Goal: Task Accomplishment & Management: Complete application form

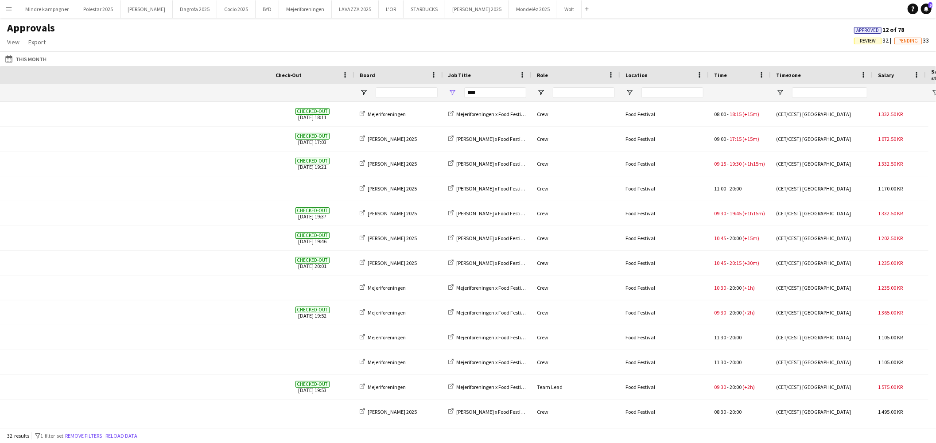
scroll to position [0, 443]
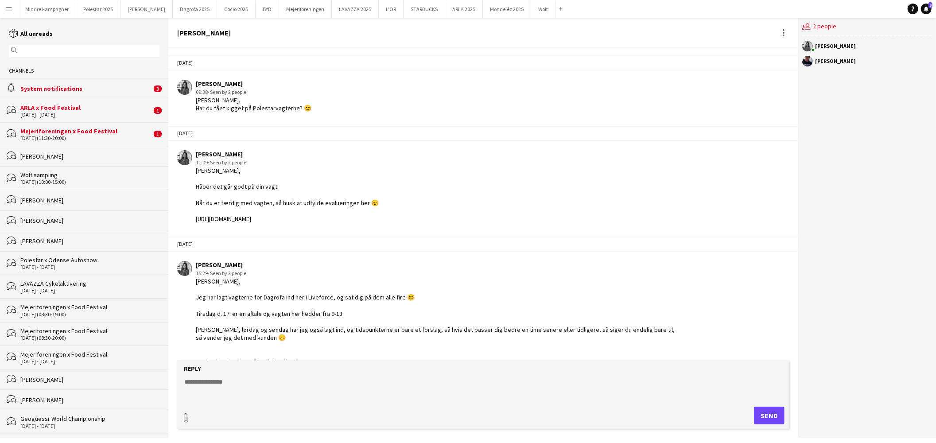
scroll to position [281, 0]
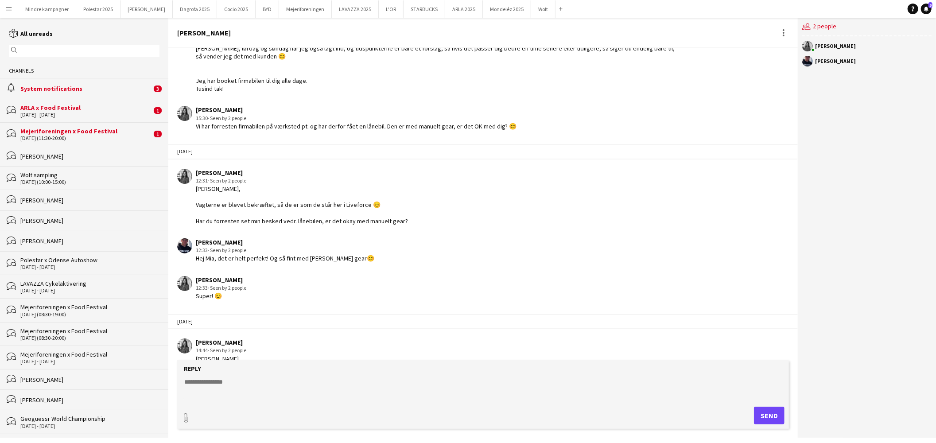
click at [87, 131] on div "Mejeriforeningen x Food Festival" at bounding box center [85, 131] width 131 height 8
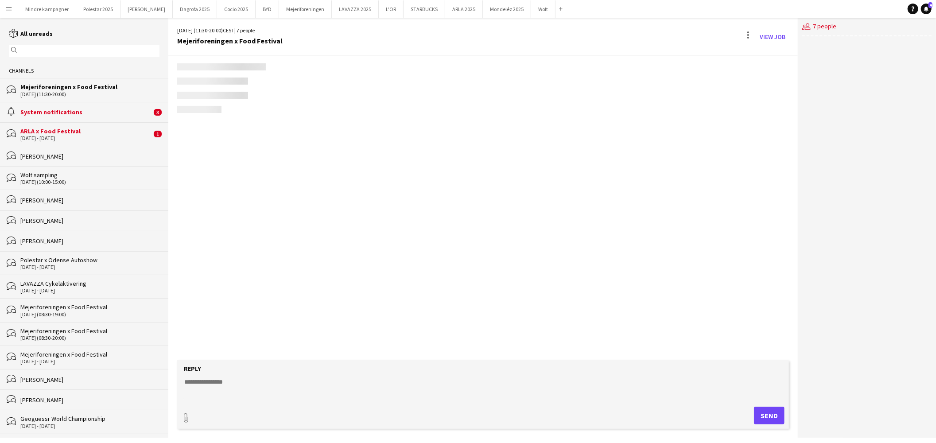
scroll to position [293, 0]
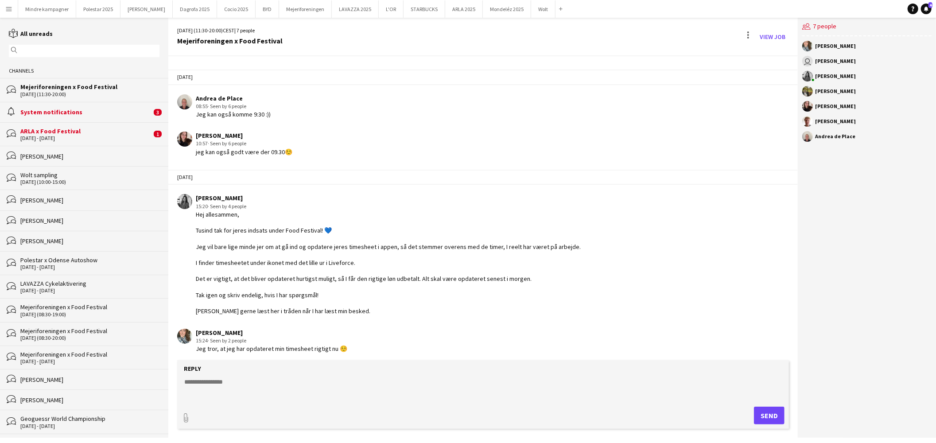
click at [84, 134] on div "[PERSON_NAME] x Food Festival" at bounding box center [85, 131] width 131 height 8
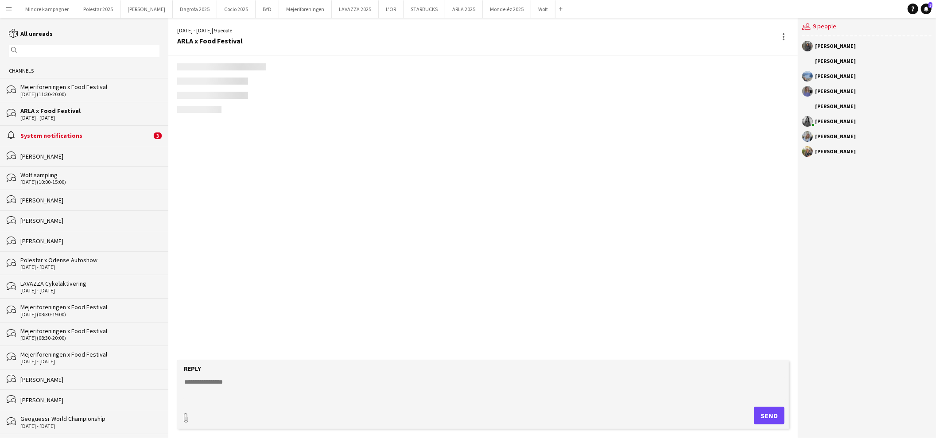
scroll to position [351, 0]
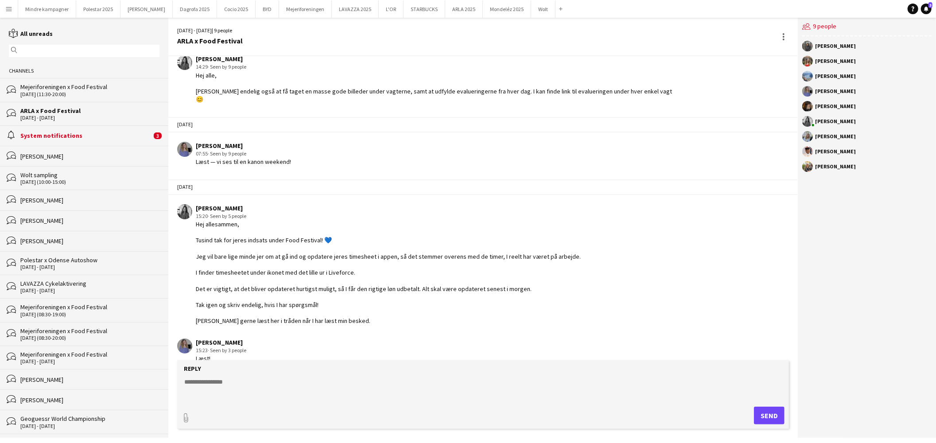
click at [90, 138] on div "System notifications" at bounding box center [85, 136] width 131 height 8
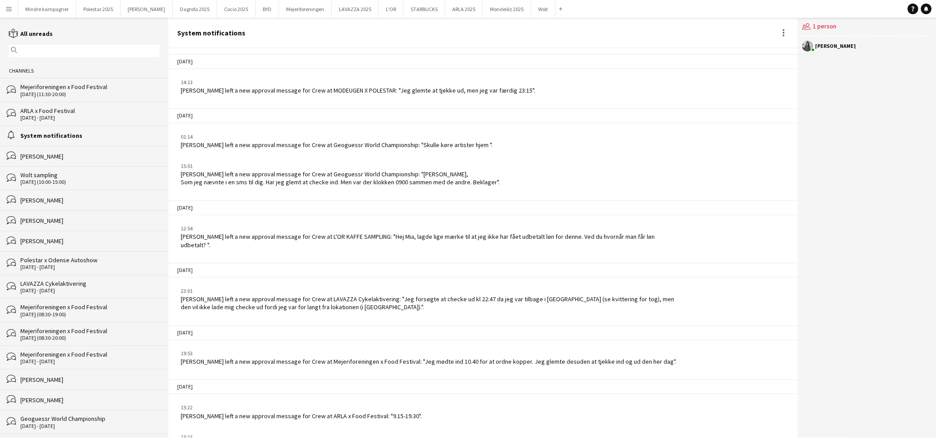
scroll to position [495, 0]
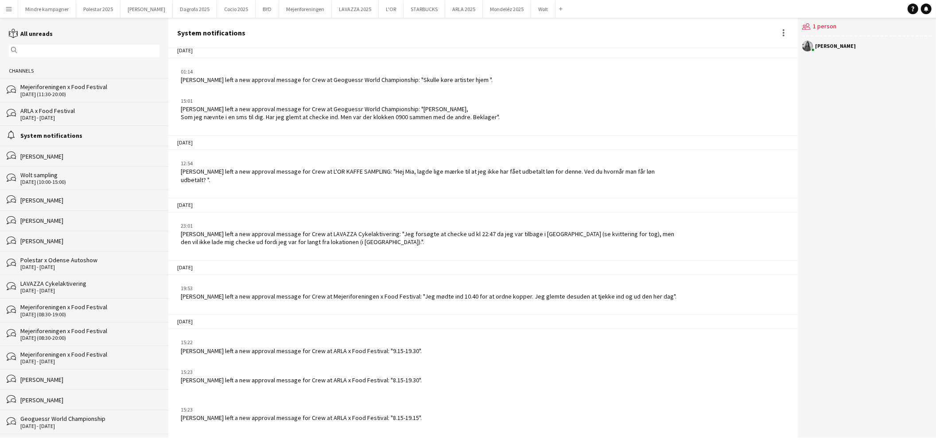
click at [11, 10] on app-icon "Menu" at bounding box center [8, 8] width 7 height 7
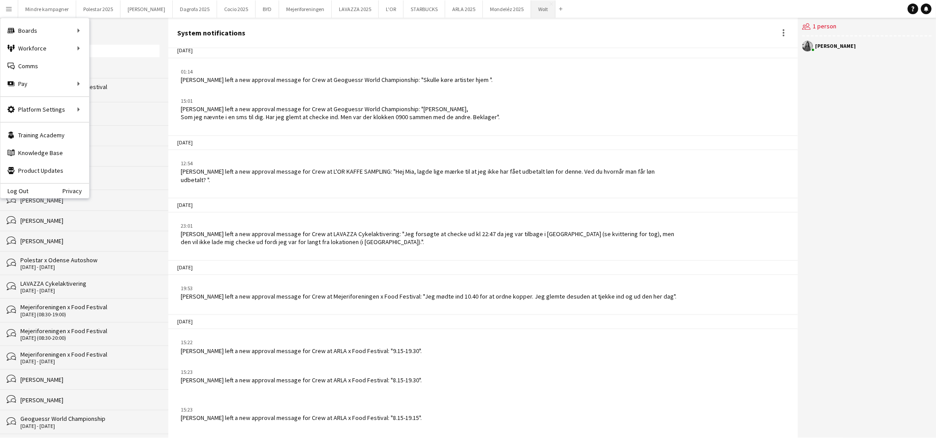
click at [531, 9] on button "Wolt Close" at bounding box center [543, 8] width 24 height 17
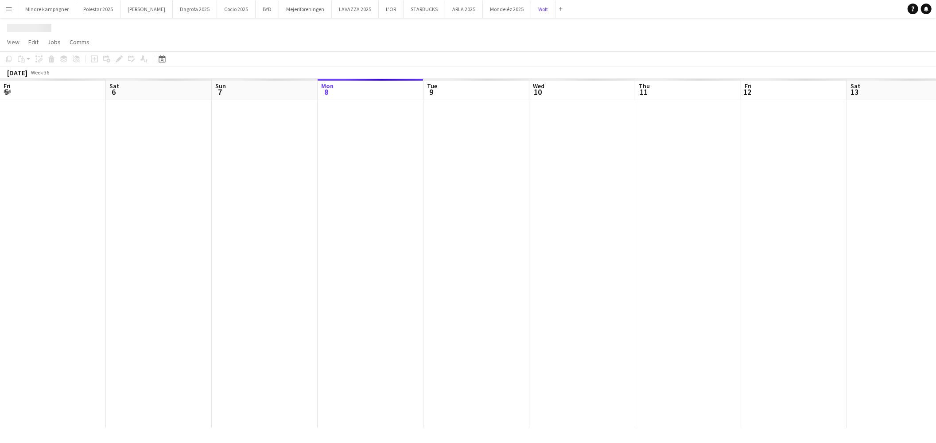
scroll to position [0, 211]
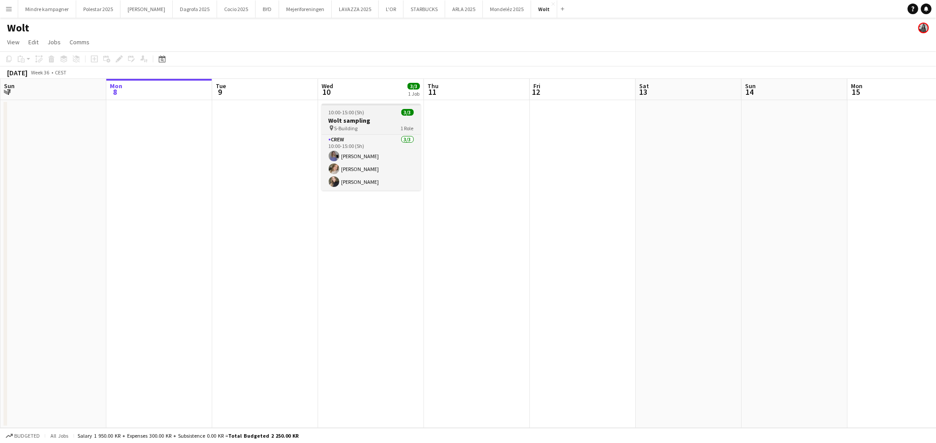
click at [380, 121] on h3 "Wolt sampling" at bounding box center [371, 120] width 99 height 8
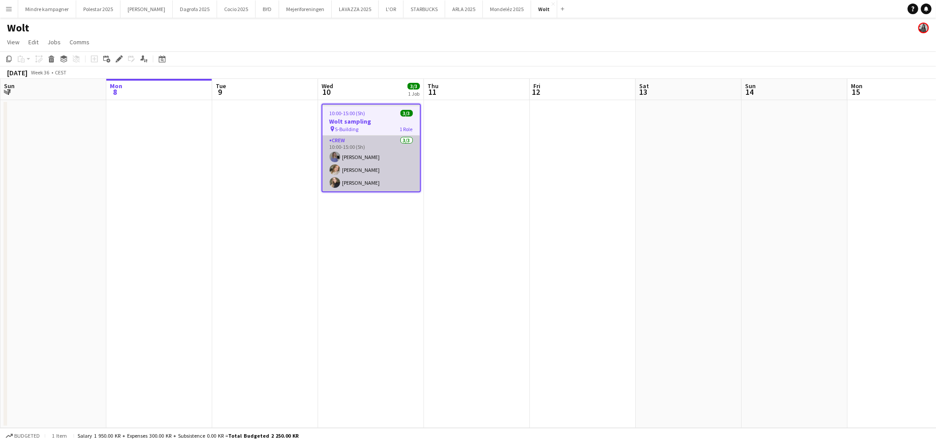
click at [358, 162] on app-card-role "Crew 3/3 10:00-15:00 (5h) Astrid Novrup Nørgaard Michela Christensen Gülay Basri" at bounding box center [370, 164] width 97 height 56
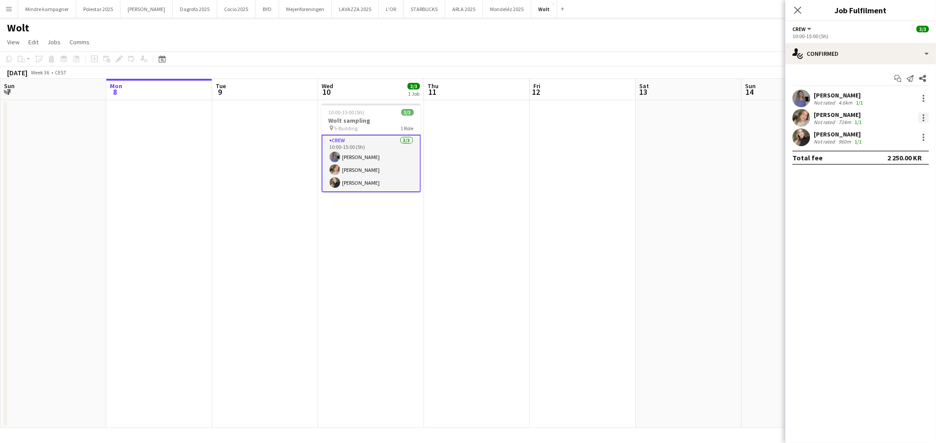
click at [925, 117] on div at bounding box center [923, 117] width 11 height 11
click at [887, 220] on span "Remove" at bounding box center [880, 219] width 27 height 8
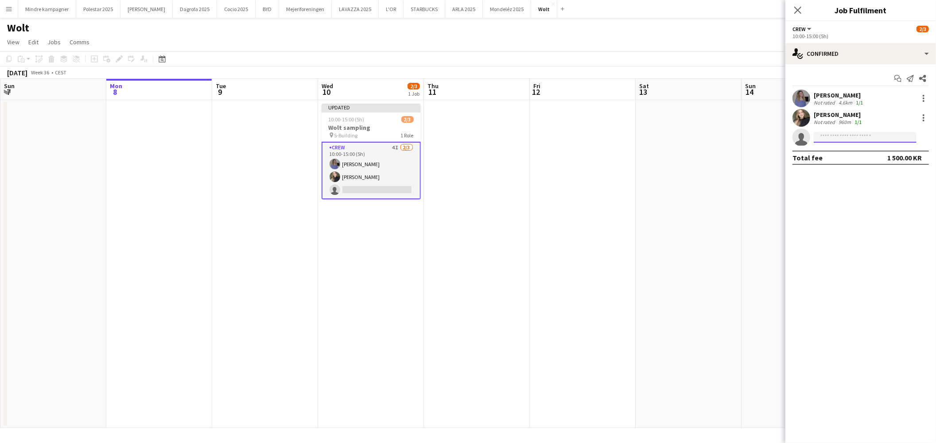
click at [853, 134] on input at bounding box center [864, 137] width 103 height 11
type input "****"
click at [861, 155] on span "natasha.pedersen01@gmail.com" at bounding box center [865, 157] width 89 height 7
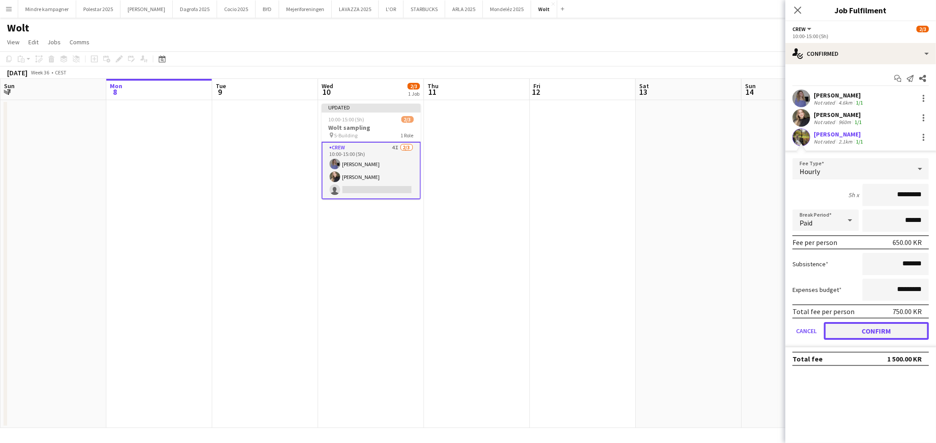
click at [897, 330] on button "Confirm" at bounding box center [876, 331] width 105 height 18
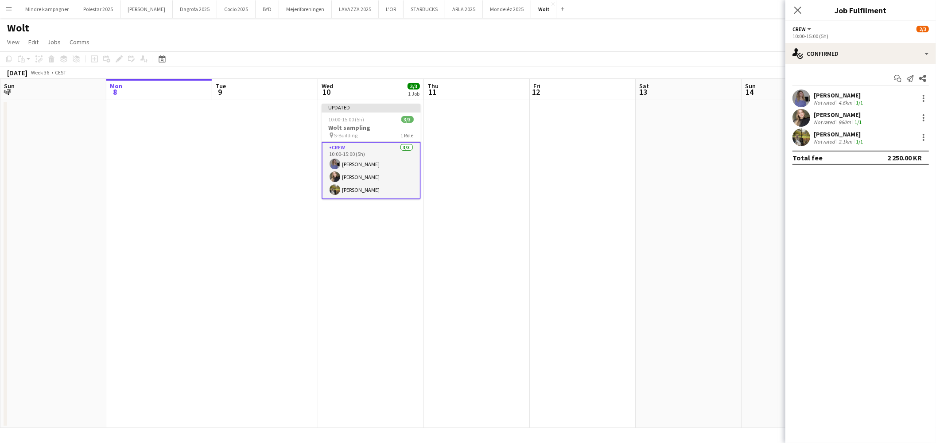
click at [648, 313] on app-date-cell at bounding box center [688, 264] width 106 height 328
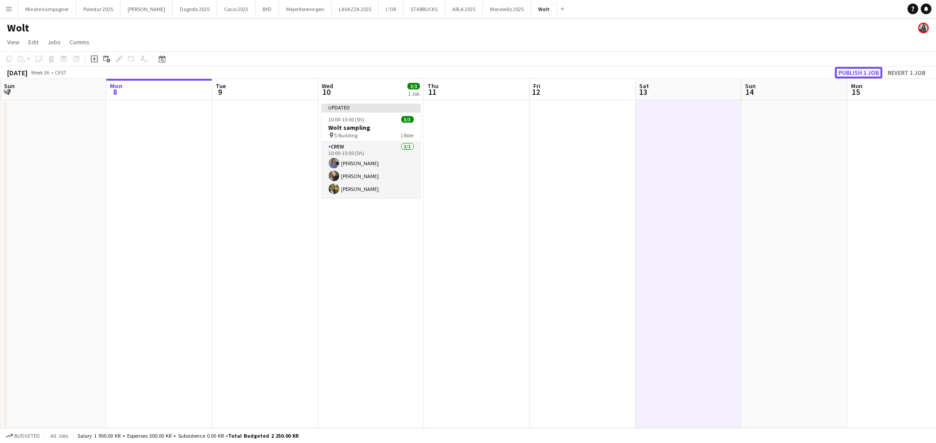
click at [862, 71] on button "Publish 1 job" at bounding box center [858, 73] width 47 height 12
click at [357, 124] on div "pin S-Building 1 Role" at bounding box center [371, 127] width 99 height 7
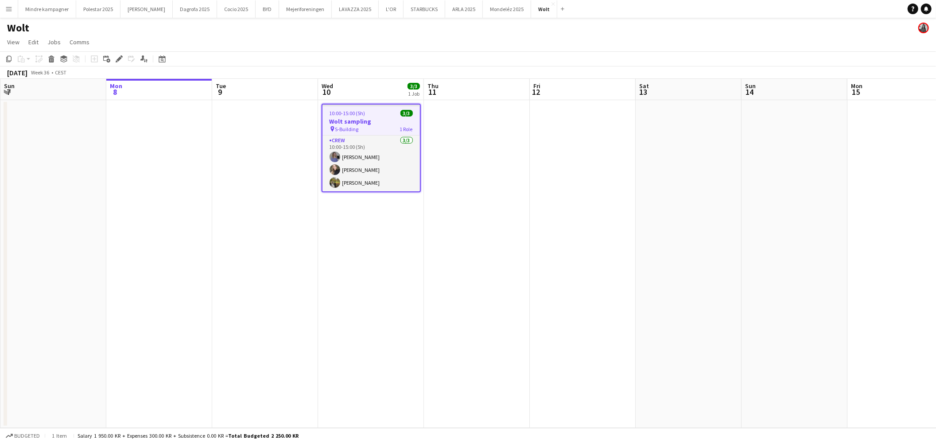
click at [7, 11] on app-icon "Menu" at bounding box center [8, 8] width 7 height 7
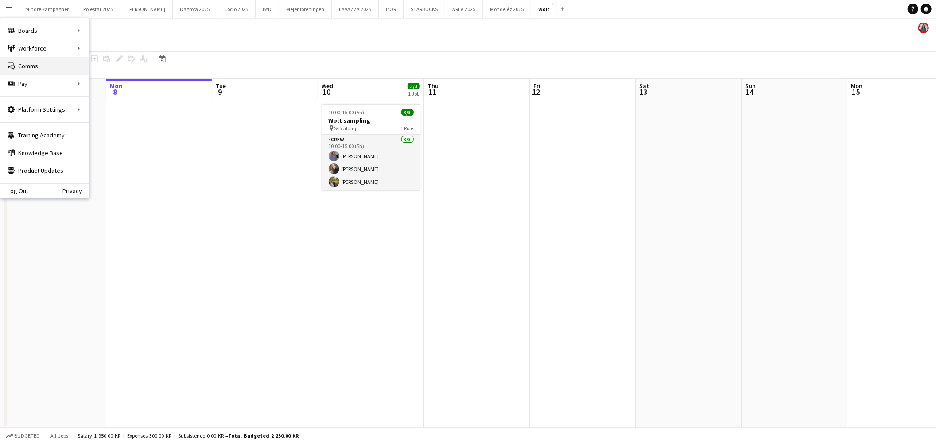
click at [43, 64] on link "Comms Comms" at bounding box center [44, 66] width 89 height 18
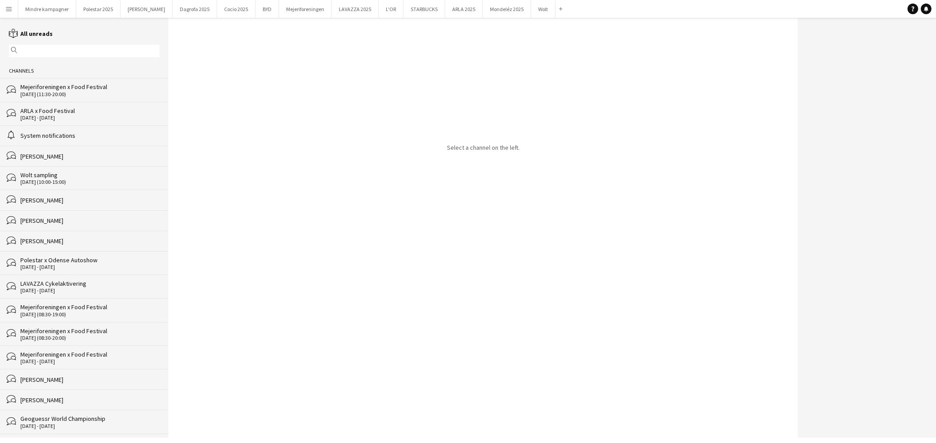
click at [56, 51] on input "text" at bounding box center [88, 51] width 138 height 8
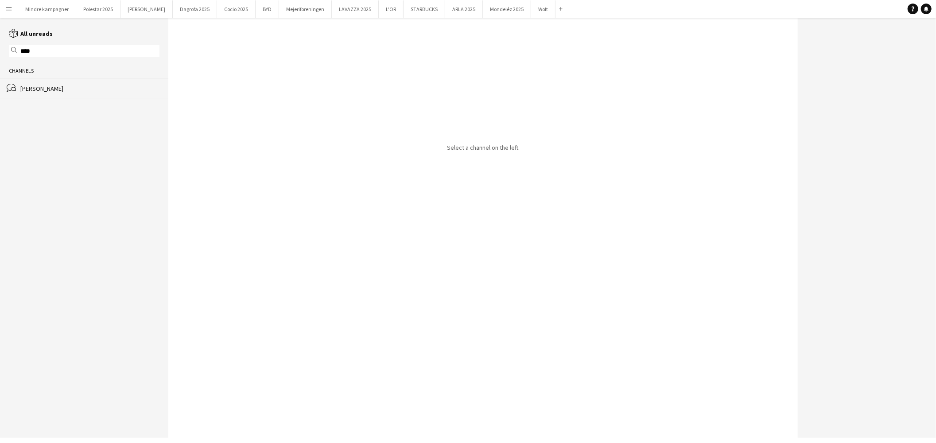
type input "****"
click at [39, 86] on div "Natasha Pedersen" at bounding box center [89, 89] width 139 height 8
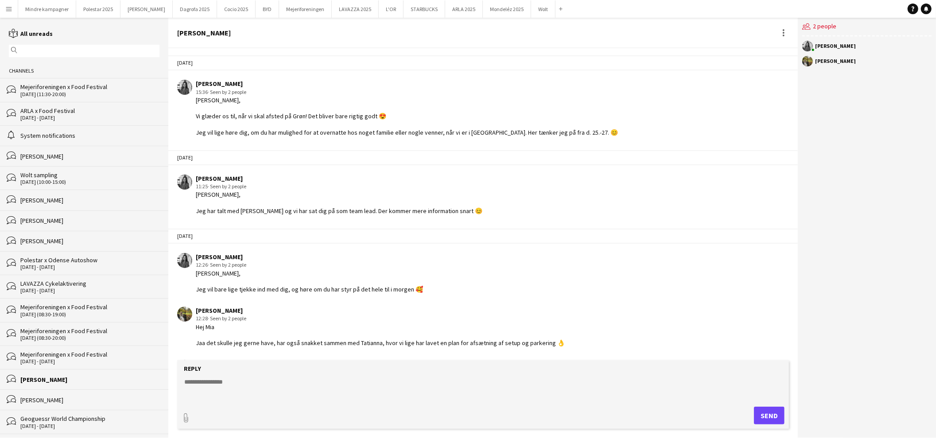
scroll to position [32, 0]
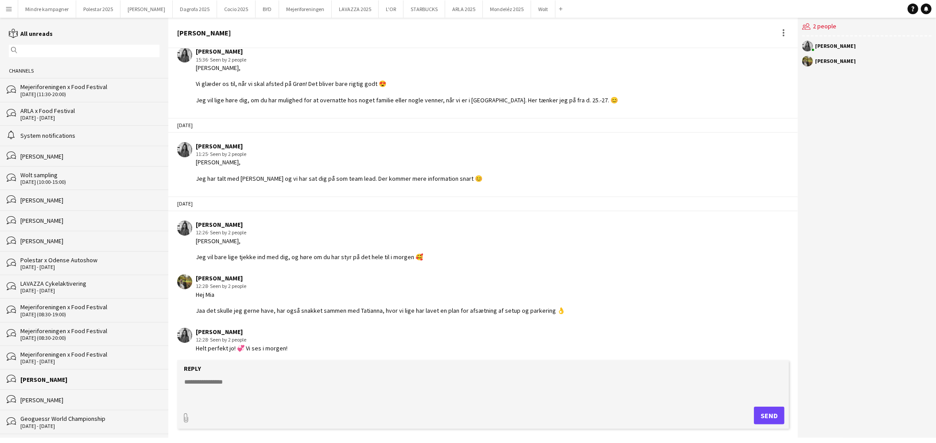
click at [263, 387] on textarea at bounding box center [484, 388] width 603 height 23
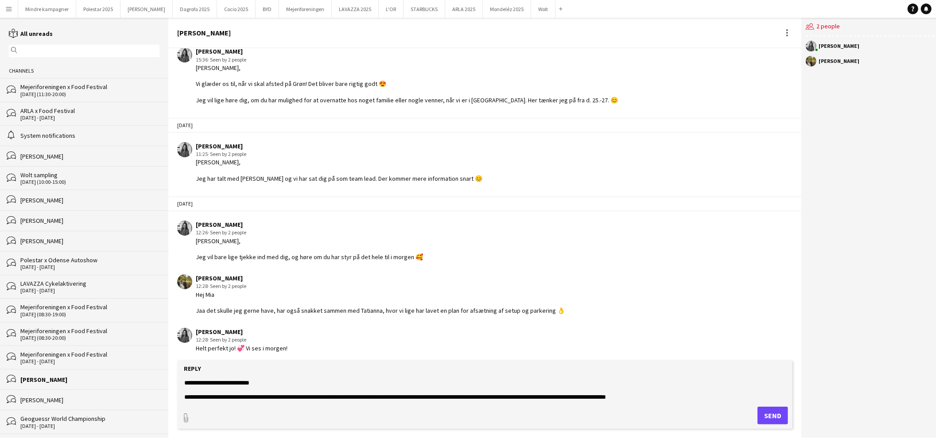
click at [561, 396] on textarea "**********" at bounding box center [484, 388] width 603 height 23
click at [681, 393] on textarea "**********" at bounding box center [484, 388] width 603 height 23
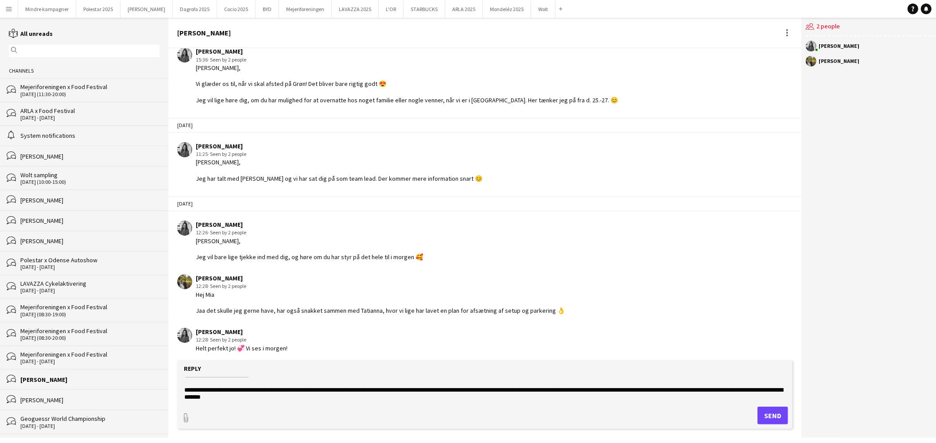
type textarea "**********"
click at [763, 414] on button "Send" at bounding box center [772, 416] width 31 height 18
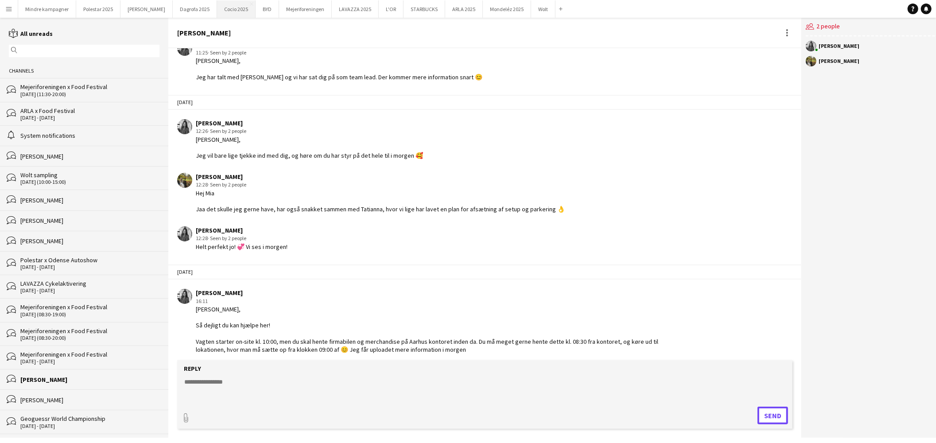
scroll to position [209, 0]
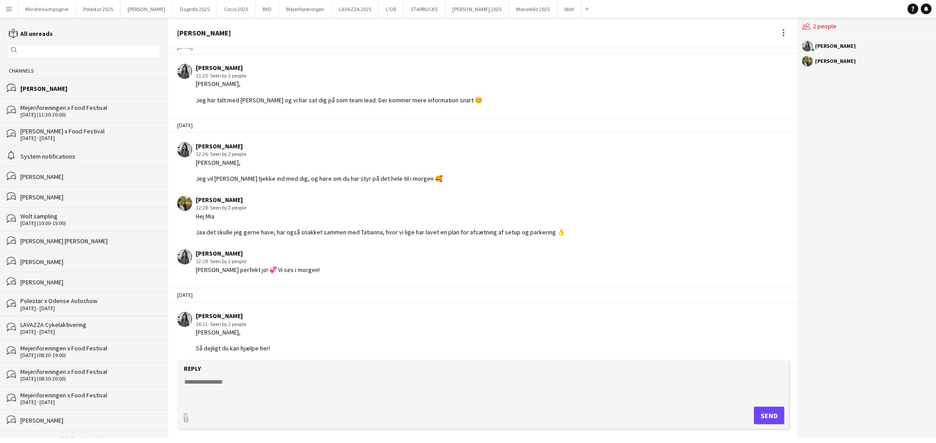
scroll to position [209, 0]
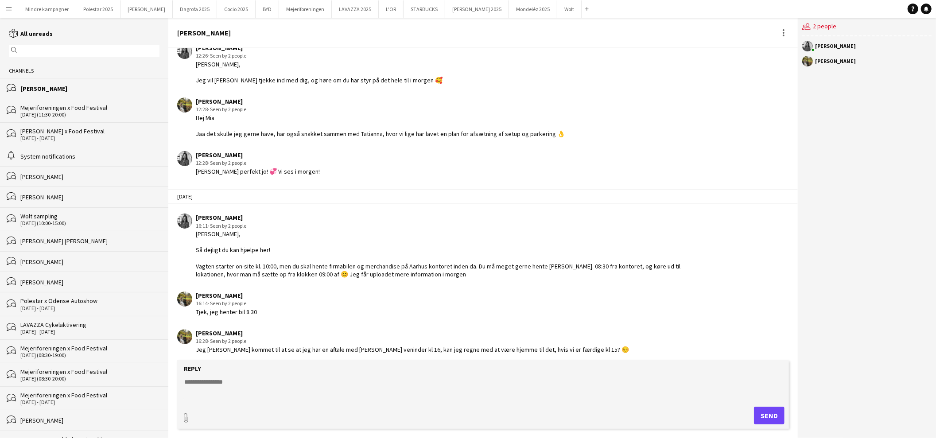
click at [258, 395] on textarea at bounding box center [484, 388] width 603 height 23
type textarea "**********"
click at [767, 415] on button "Send" at bounding box center [769, 416] width 31 height 18
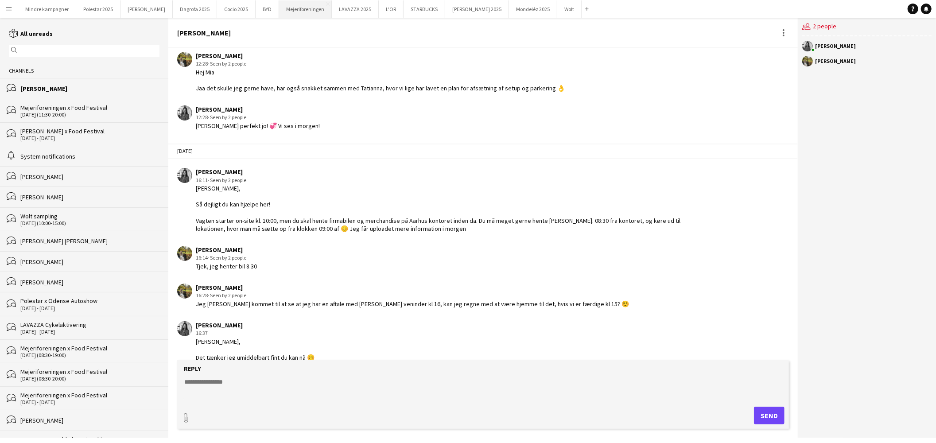
click at [290, 10] on button "Mejeriforeningen Close" at bounding box center [305, 8] width 53 height 17
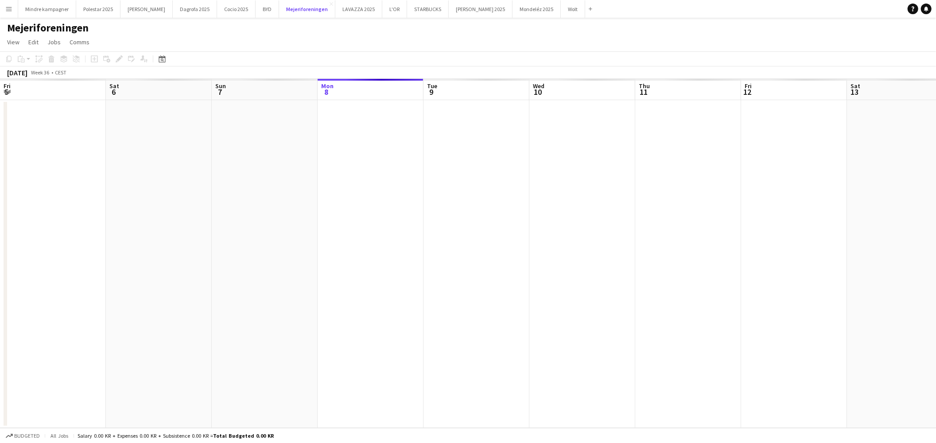
scroll to position [0, 211]
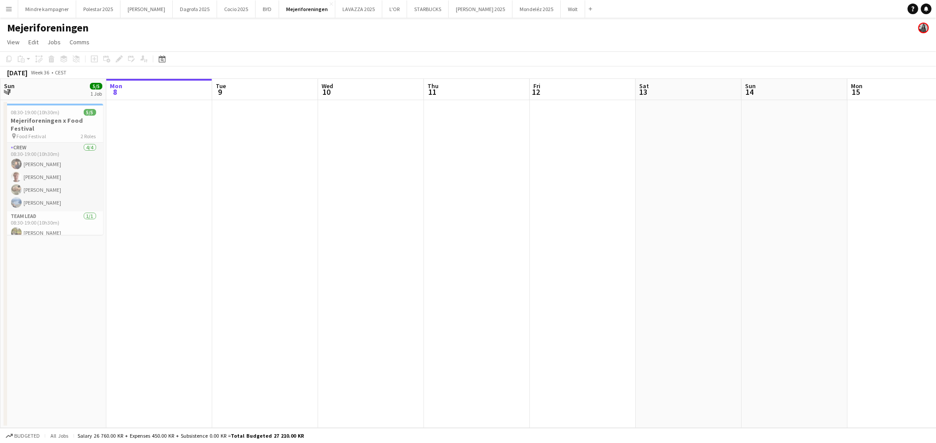
click at [155, 175] on app-date-cell at bounding box center [159, 264] width 106 height 328
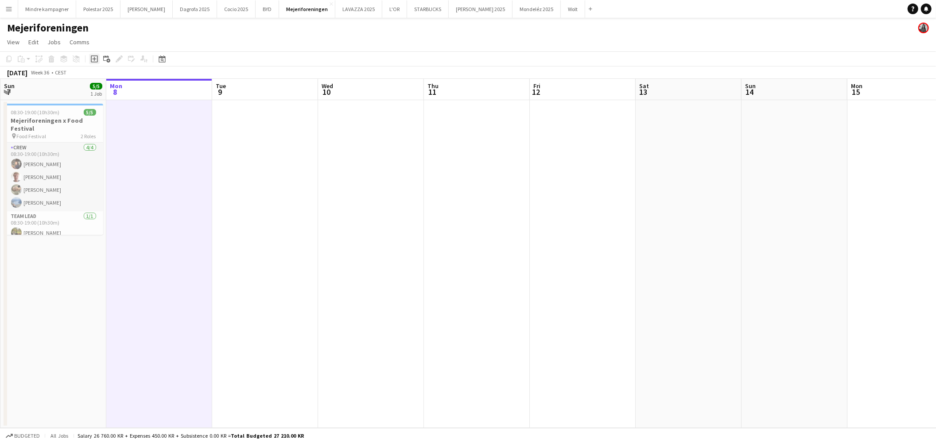
click at [92, 58] on icon "Add job" at bounding box center [94, 58] width 7 height 7
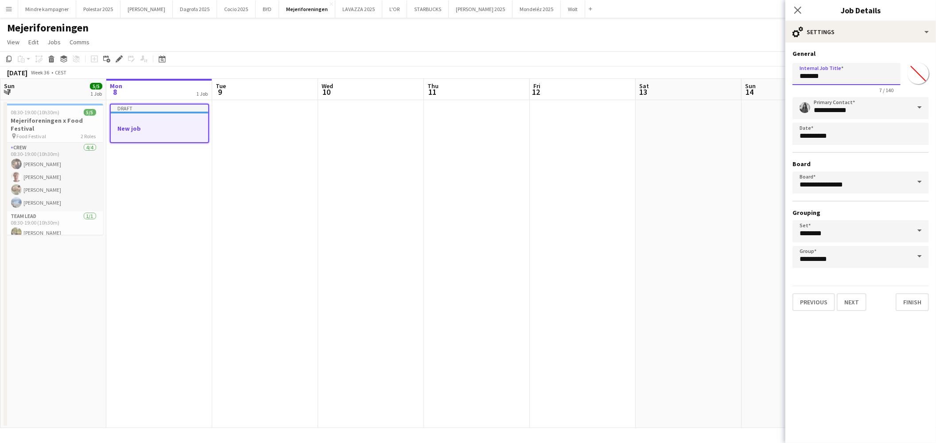
click at [829, 74] on input "*******" at bounding box center [846, 74] width 108 height 22
type input "*"
type input "**********"
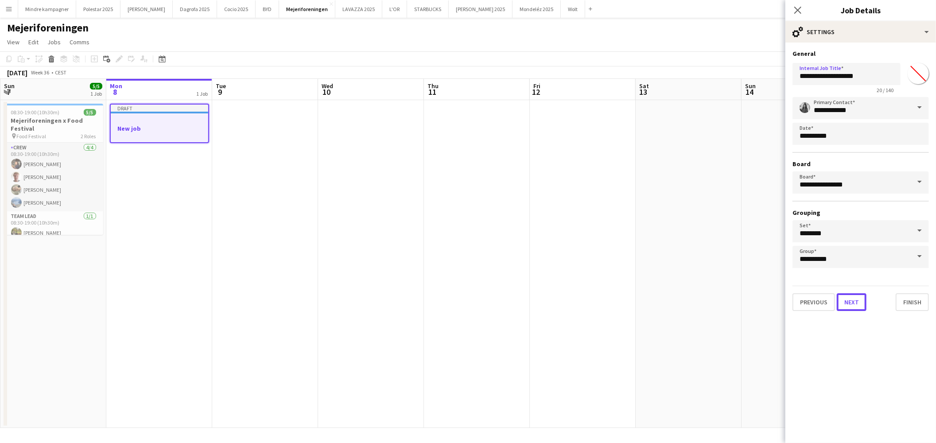
click at [848, 298] on button "Next" at bounding box center [852, 302] width 30 height 18
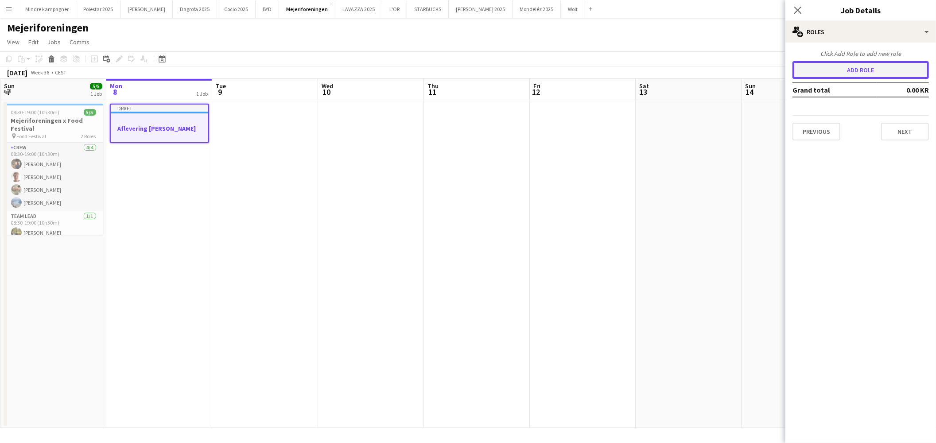
click at [841, 67] on button "Add role" at bounding box center [860, 70] width 136 height 18
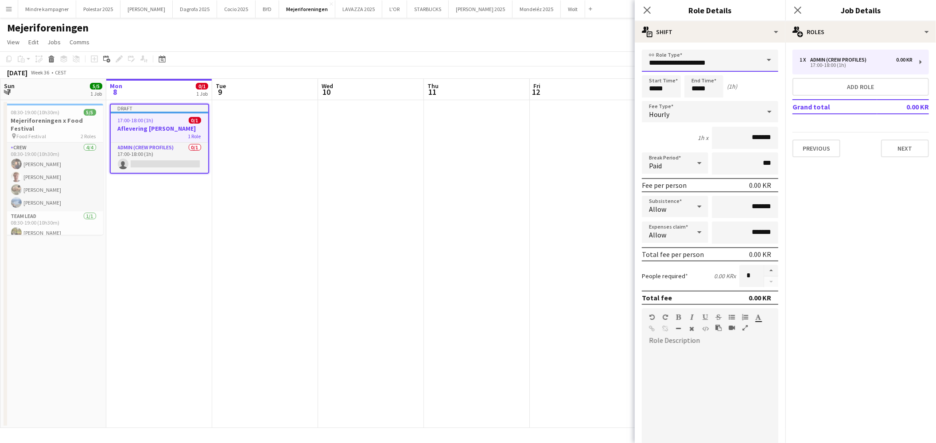
click at [723, 60] on input "**********" at bounding box center [710, 61] width 136 height 22
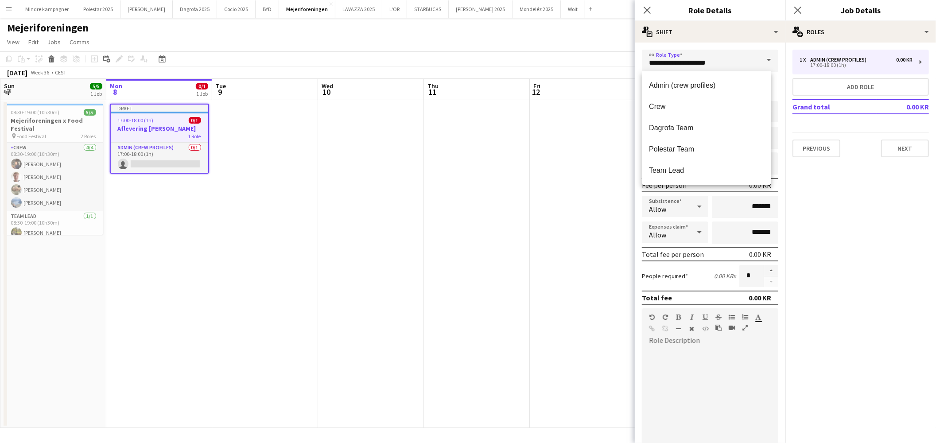
click at [666, 104] on span "Crew" at bounding box center [706, 106] width 115 height 8
type input "****"
type input "*********"
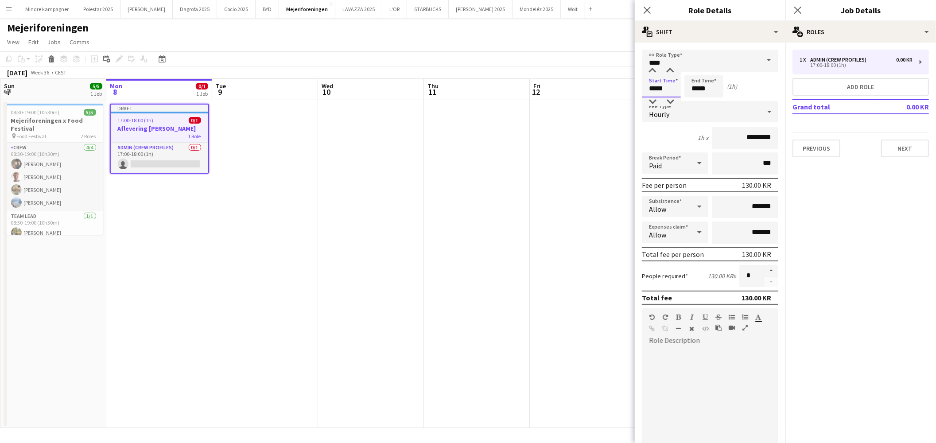
click at [651, 94] on input "*****" at bounding box center [661, 86] width 39 height 22
click at [653, 102] on div at bounding box center [652, 101] width 18 height 9
type input "*****"
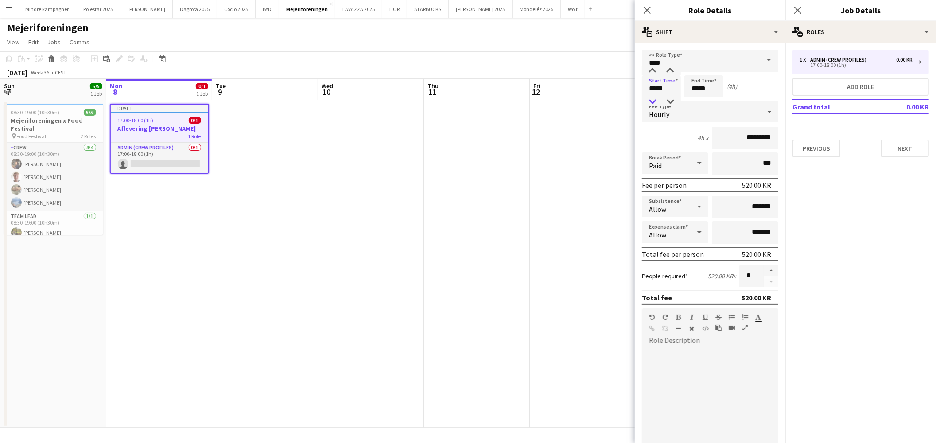
click at [655, 100] on div at bounding box center [652, 101] width 18 height 9
click at [700, 89] on input "*****" at bounding box center [703, 86] width 39 height 22
click at [692, 101] on div at bounding box center [695, 101] width 18 height 9
click at [693, 101] on div at bounding box center [695, 101] width 18 height 9
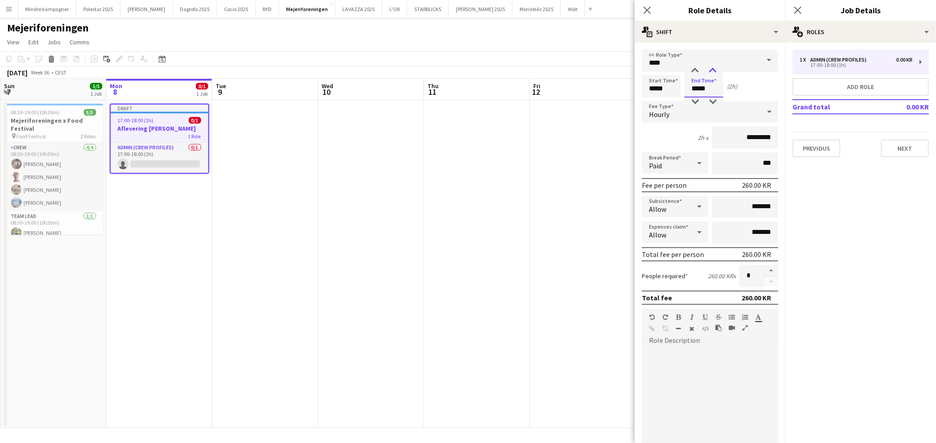
click at [717, 71] on div at bounding box center [713, 70] width 18 height 9
type input "*****"
click at [717, 71] on div at bounding box center [713, 70] width 18 height 9
click at [590, 220] on app-date-cell at bounding box center [583, 264] width 106 height 328
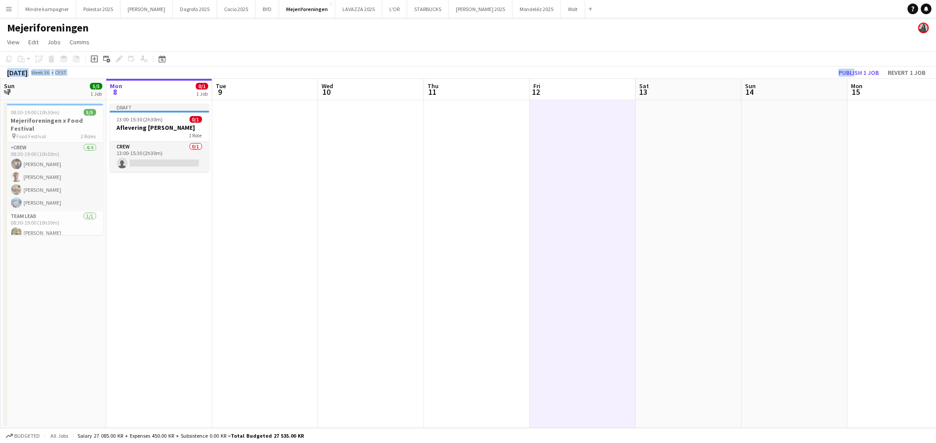
click at [852, 65] on div "Copy Paste Paste Ctrl+V Paste with crew Ctrl+Shift+V Paste linked Job Delete Gr…" at bounding box center [468, 64] width 936 height 27
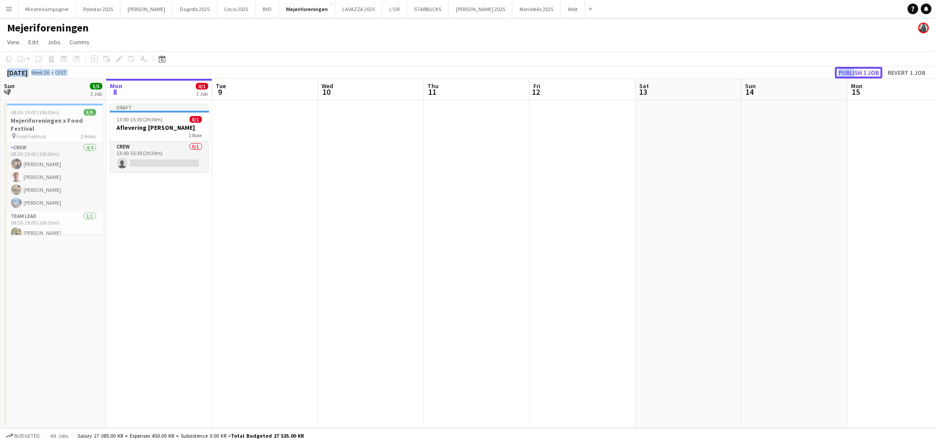
click at [864, 73] on button "Publish 1 job" at bounding box center [858, 73] width 47 height 12
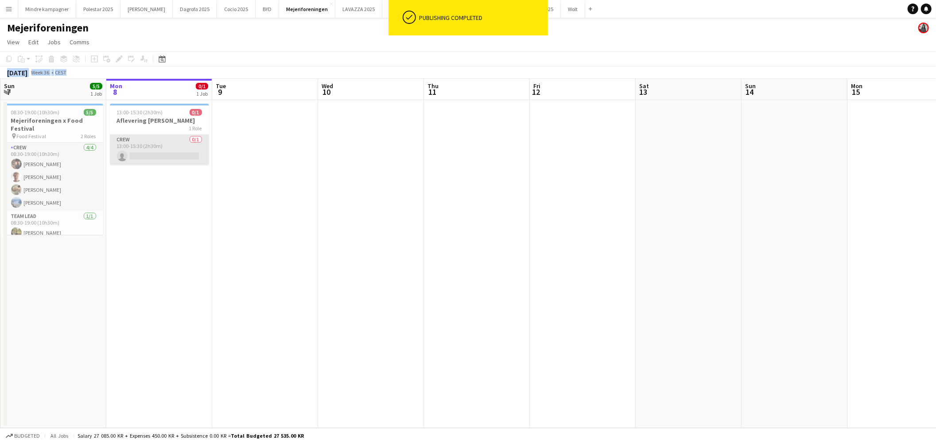
click at [154, 144] on app-card-role "Crew 0/1 13:00-15:30 (2h30m) single-neutral-actions" at bounding box center [159, 150] width 99 height 30
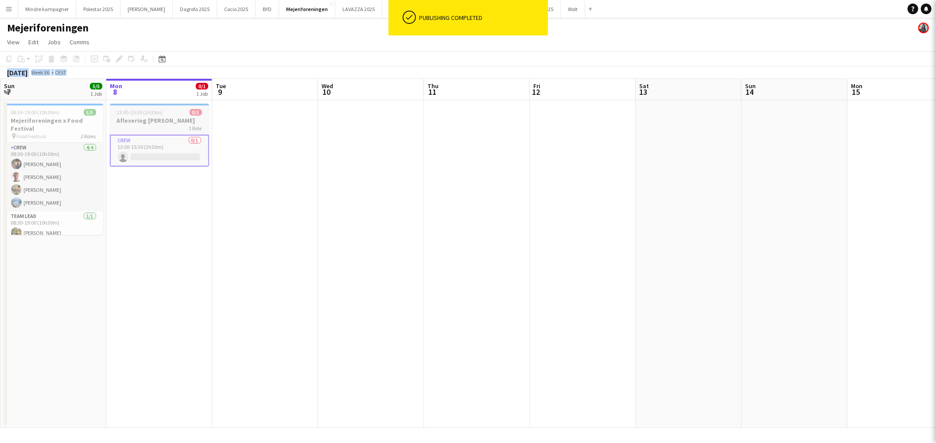
click at [148, 124] on h3 "Aflevering af skåle" at bounding box center [159, 120] width 99 height 8
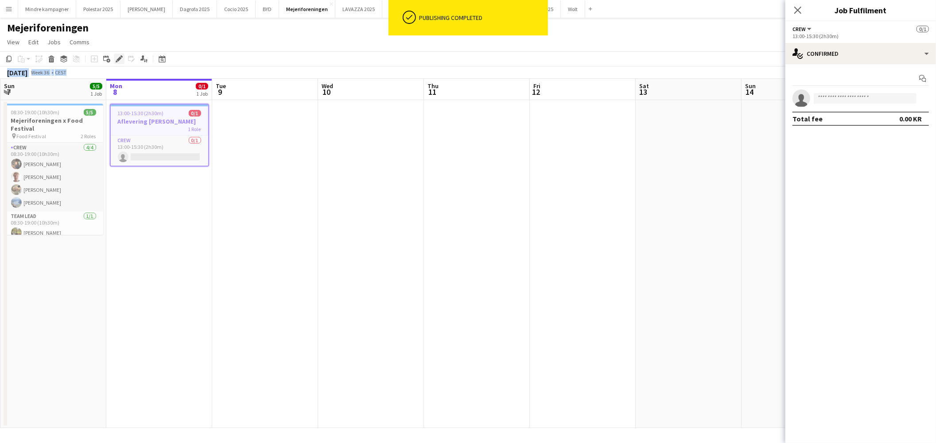
click at [120, 58] on icon at bounding box center [118, 59] width 5 height 5
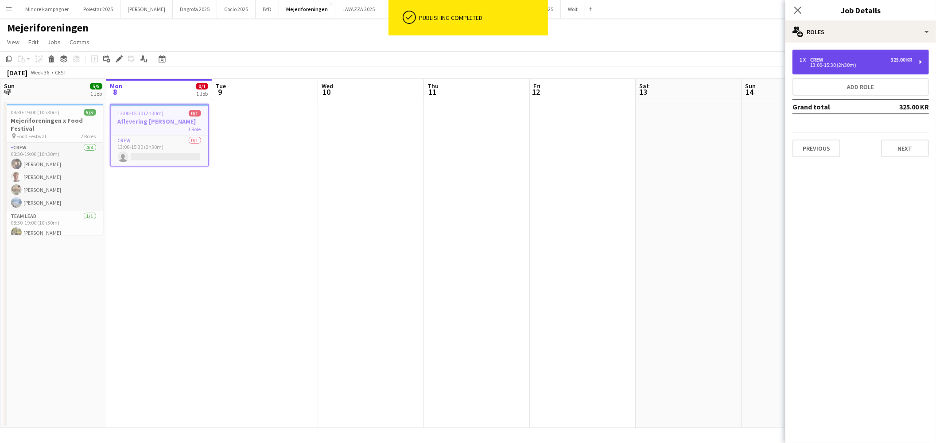
click at [863, 63] on div "13:00-15:30 (2h30m)" at bounding box center [855, 65] width 113 height 4
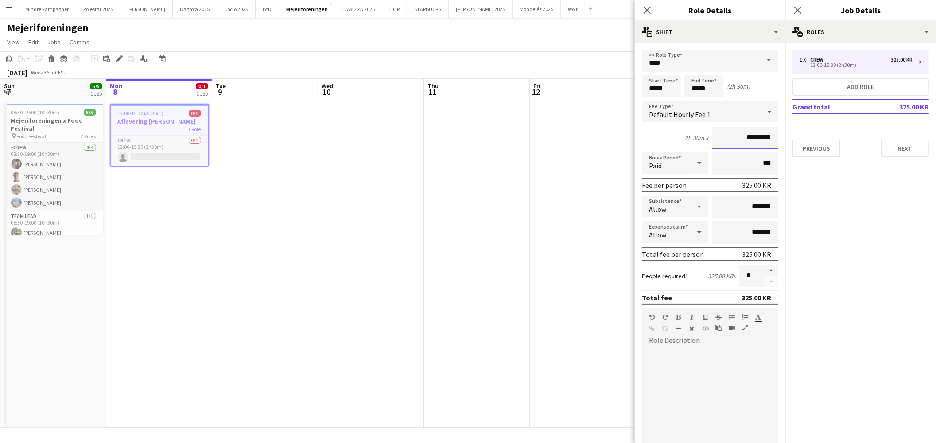
click at [741, 135] on input "*********" at bounding box center [745, 138] width 66 height 22
type input "****"
type input "******"
click at [427, 278] on app-date-cell at bounding box center [477, 264] width 106 height 328
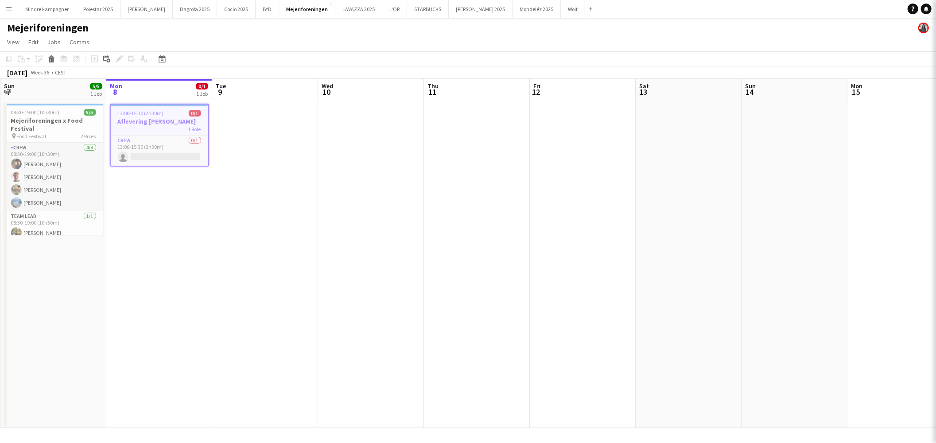
scroll to position [0, 212]
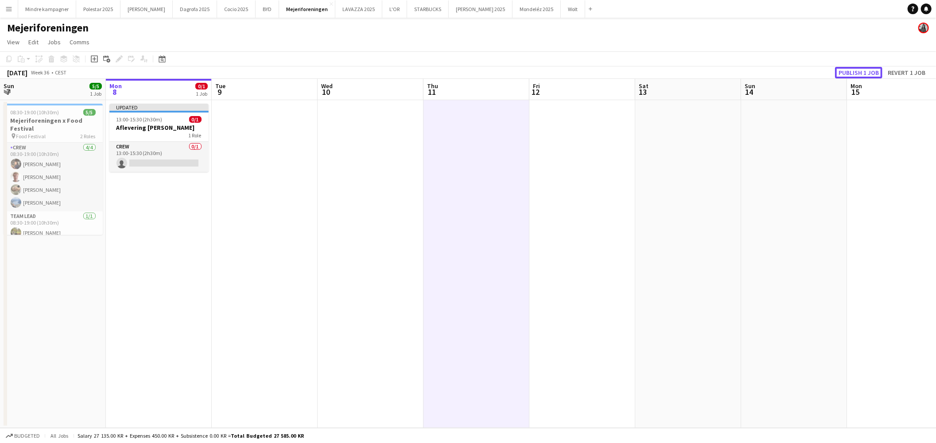
click at [871, 70] on button "Publish 1 job" at bounding box center [858, 73] width 47 height 12
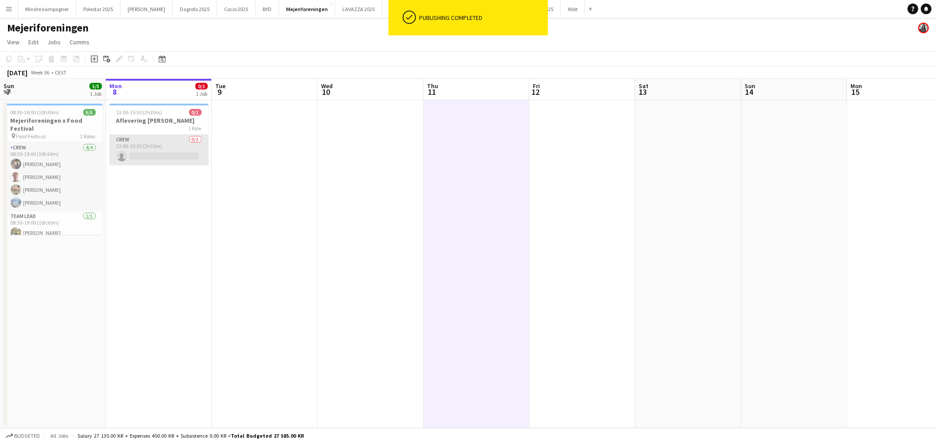
click at [170, 151] on app-card-role "Crew 0/1 13:00-15:30 (2h30m) single-neutral-actions" at bounding box center [158, 150] width 99 height 30
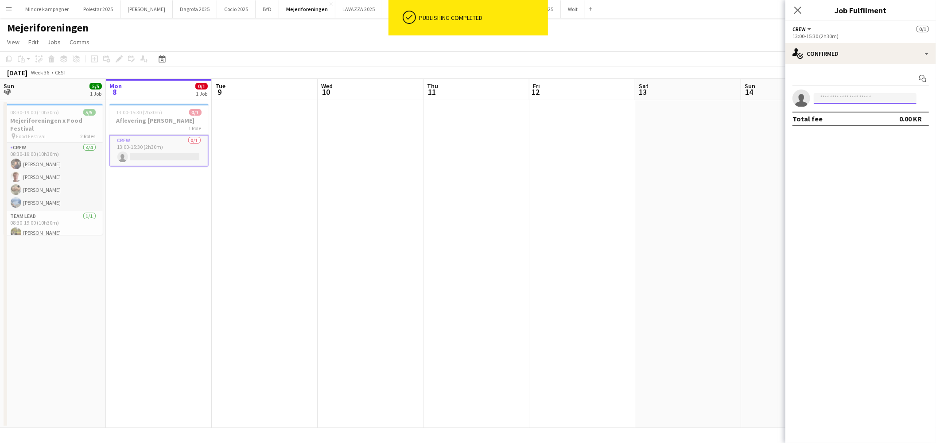
click at [844, 103] on body "ok-circled Publishing completed Menu Boards Boards Boards All jobs Status Workf…" at bounding box center [468, 221] width 936 height 443
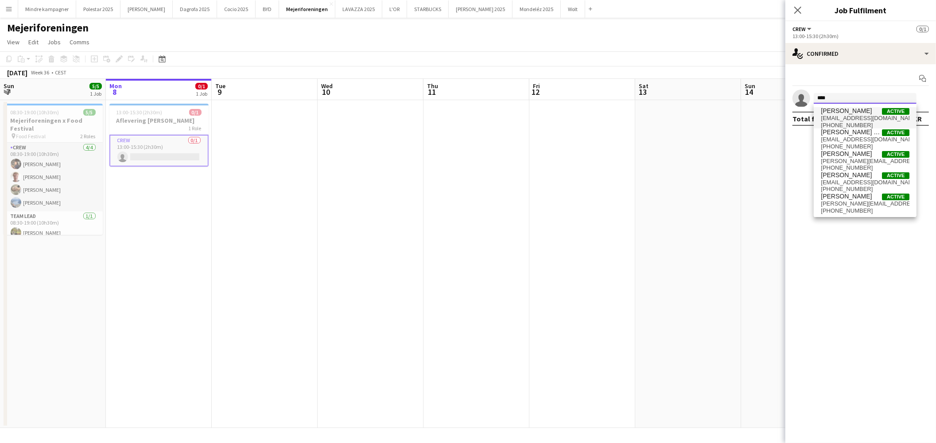
type input "****"
click at [844, 112] on span "Emil Hedegaard" at bounding box center [846, 111] width 51 height 8
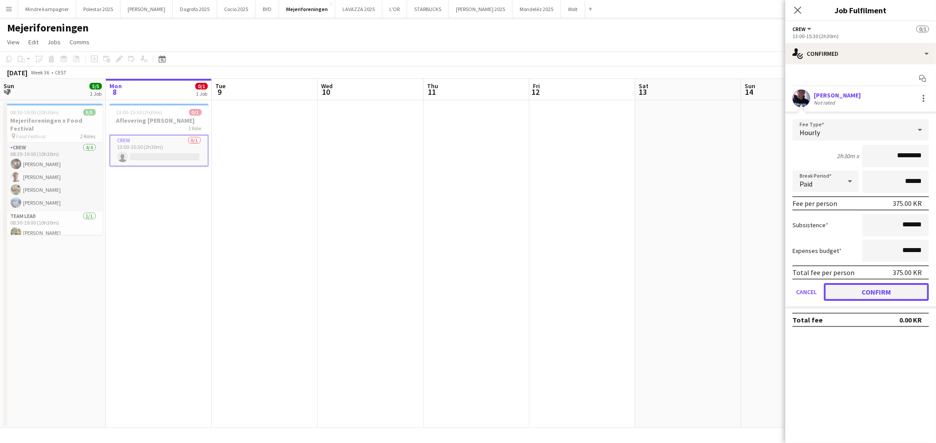
click at [876, 290] on button "Confirm" at bounding box center [876, 292] width 105 height 18
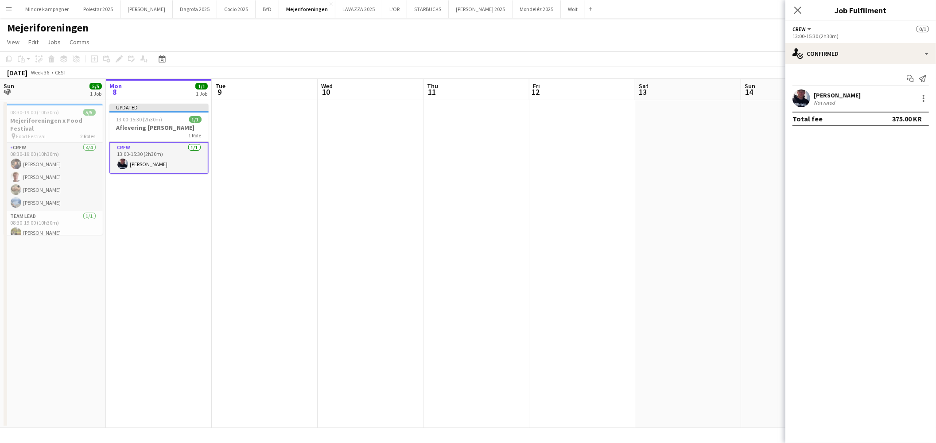
click at [643, 253] on app-date-cell at bounding box center [688, 264] width 106 height 328
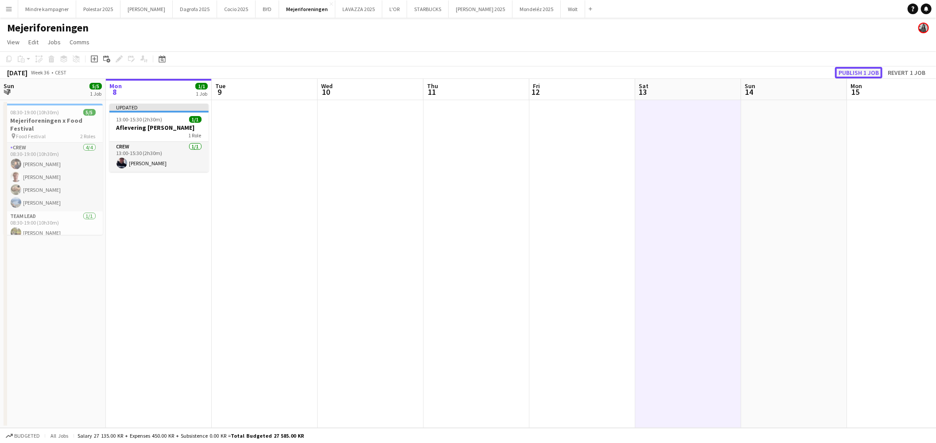
click at [873, 70] on button "Publish 1 job" at bounding box center [858, 73] width 47 height 12
click at [139, 130] on div "1 Role" at bounding box center [158, 127] width 99 height 7
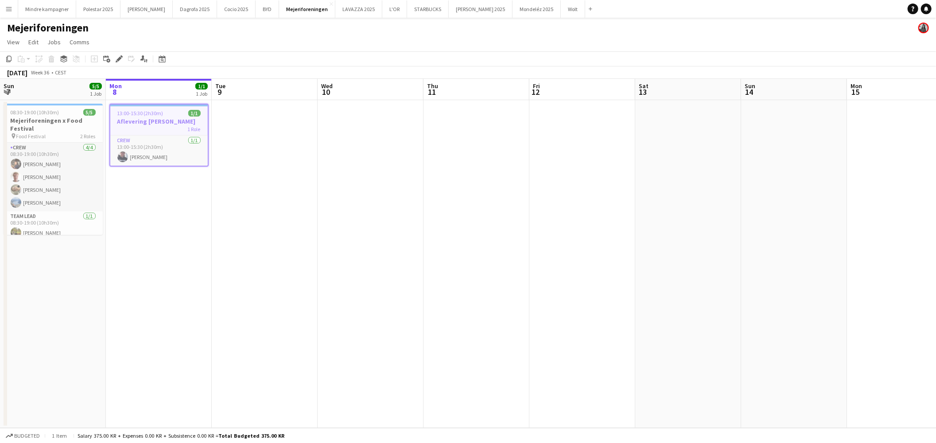
click at [148, 120] on h3 "Aflevering af skåle" at bounding box center [158, 121] width 97 height 8
click at [148, 120] on h3 "Aflevering af skåle" at bounding box center [158, 120] width 99 height 8
click at [145, 145] on app-card-role "Crew 1/1 13:00-15:30 (2h30m) Emil Hedegaard" at bounding box center [158, 151] width 97 height 30
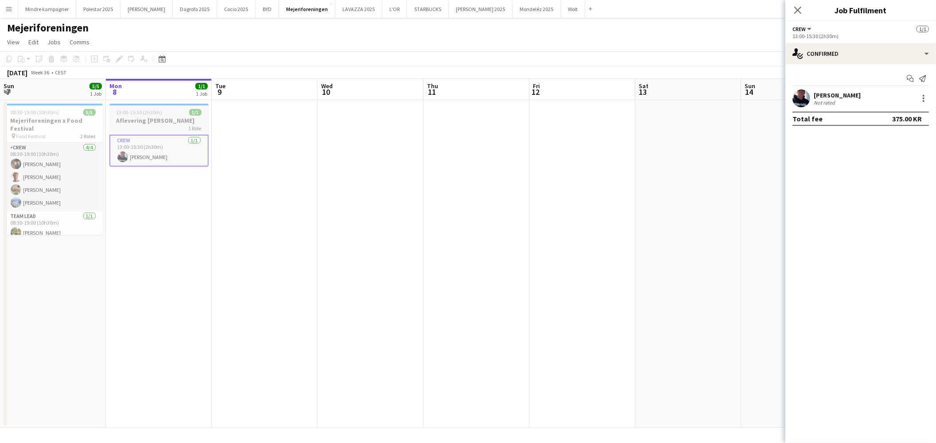
click at [165, 117] on h3 "Aflevering af skåle" at bounding box center [158, 120] width 99 height 8
click at [355, 215] on app-date-cell at bounding box center [371, 264] width 106 height 328
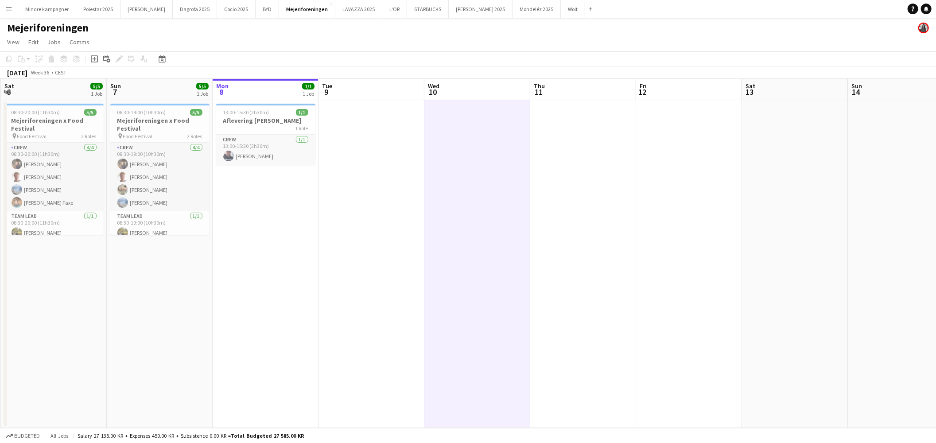
drag, startPoint x: 177, startPoint y: 294, endPoint x: 324, endPoint y: 325, distance: 149.8
click at [322, 325] on app-calendar-viewport "Thu 4 Fri 5 5/5 1 Job Sat 6 5/5 1 Job Sun 7 5/5 1 Job Mon 8 1/1 1 Job Tue 9 Wed…" at bounding box center [468, 253] width 936 height 349
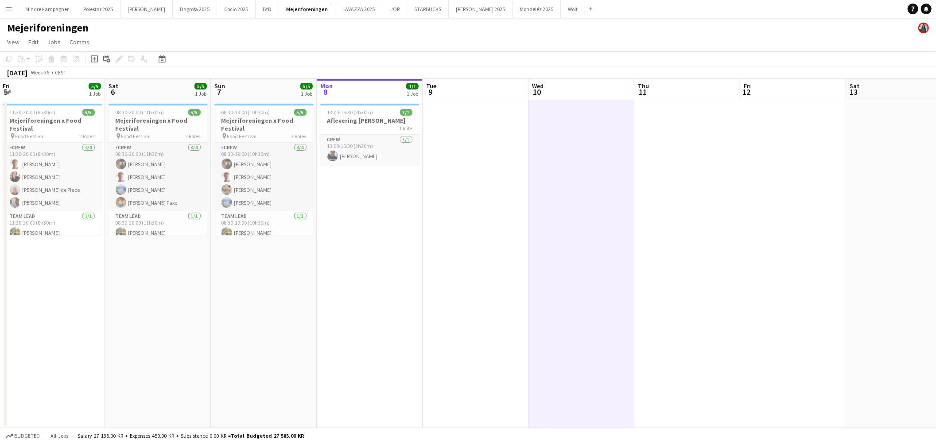
drag, startPoint x: 228, startPoint y: 348, endPoint x: 513, endPoint y: 360, distance: 285.0
click at [513, 360] on app-calendar-viewport "Wed 3 Thu 4 2/2 2 Jobs Fri 5 5/5 1 Job Sat 6 5/5 1 Job Sun 7 5/5 1 Job Mon 8 1/…" at bounding box center [468, 253] width 936 height 349
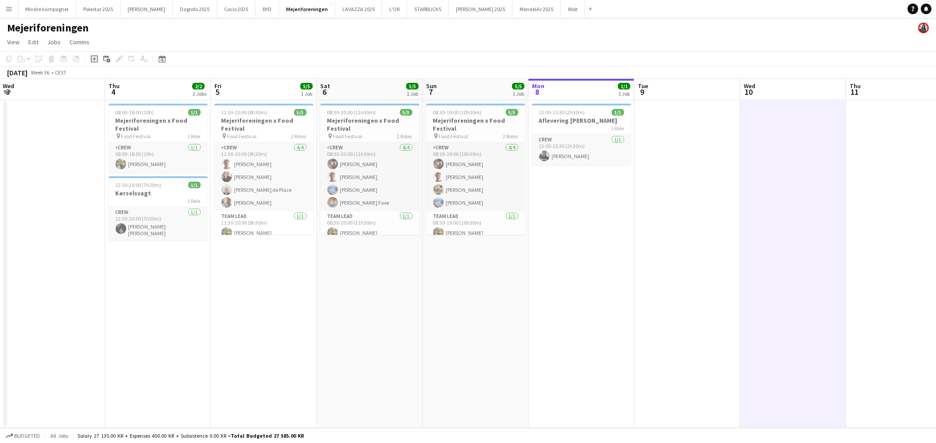
scroll to position [0, 205]
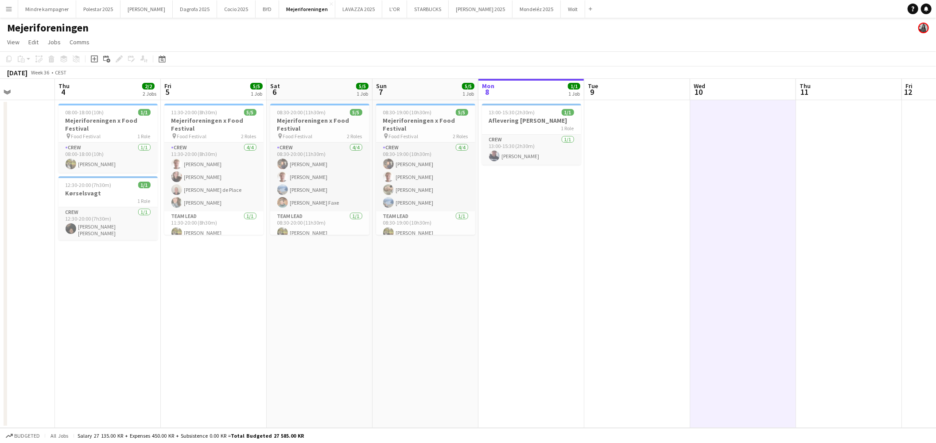
drag, startPoint x: 552, startPoint y: 365, endPoint x: 644, endPoint y: 373, distance: 92.4
click at [612, 372] on app-calendar-viewport "Mon 1 Tue 2 Wed 3 Thu 4 2/2 2 Jobs Fri 5 5/5 1 Job Sat 6 5/5 1 Job Sun 7 5/5 1 …" at bounding box center [468, 253] width 936 height 349
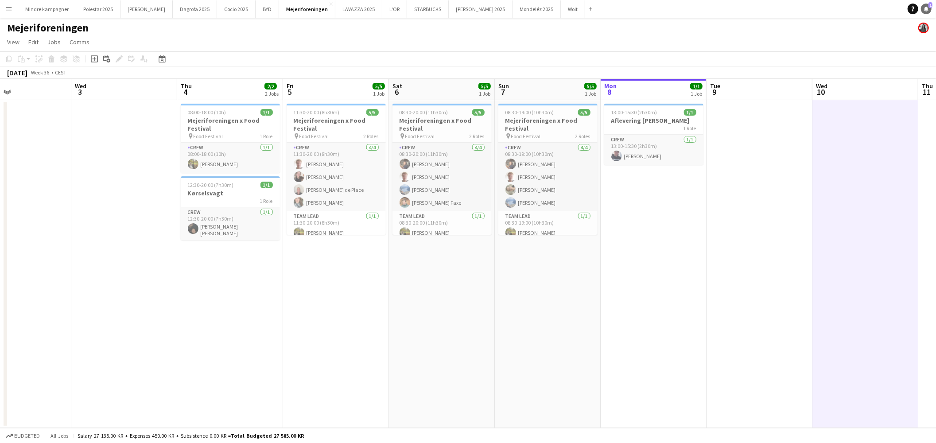
click at [924, 12] on link "Notifications 1" at bounding box center [926, 9] width 11 height 11
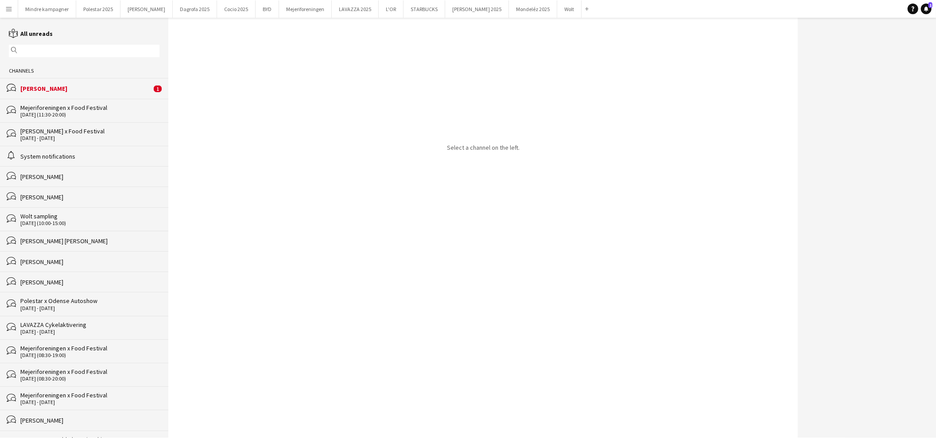
click at [50, 88] on div "Natasha Pedersen" at bounding box center [85, 89] width 131 height 8
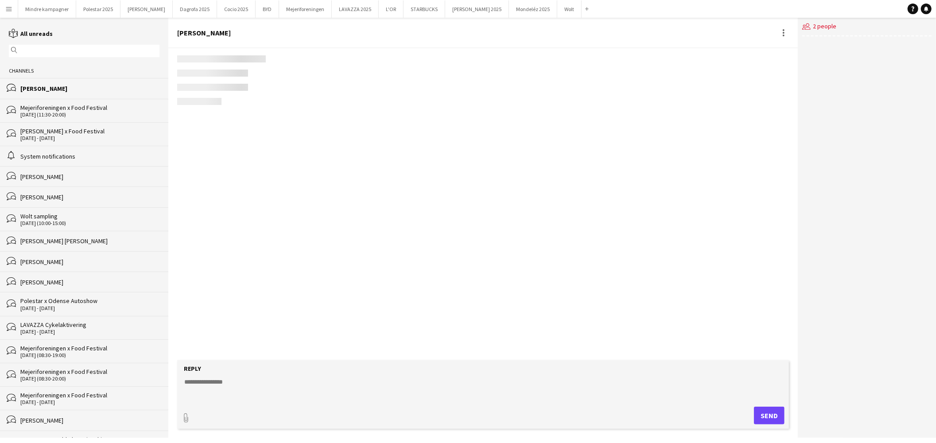
scroll to position [300, 0]
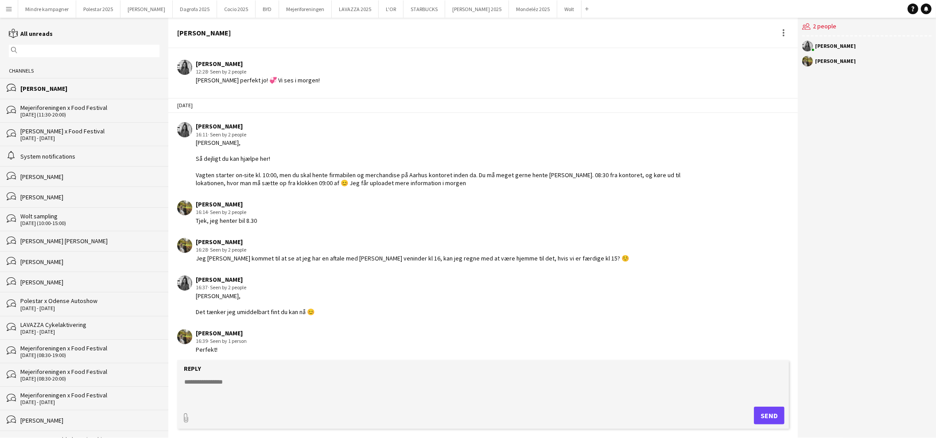
click at [263, 381] on textarea at bounding box center [484, 388] width 603 height 23
type textarea "*"
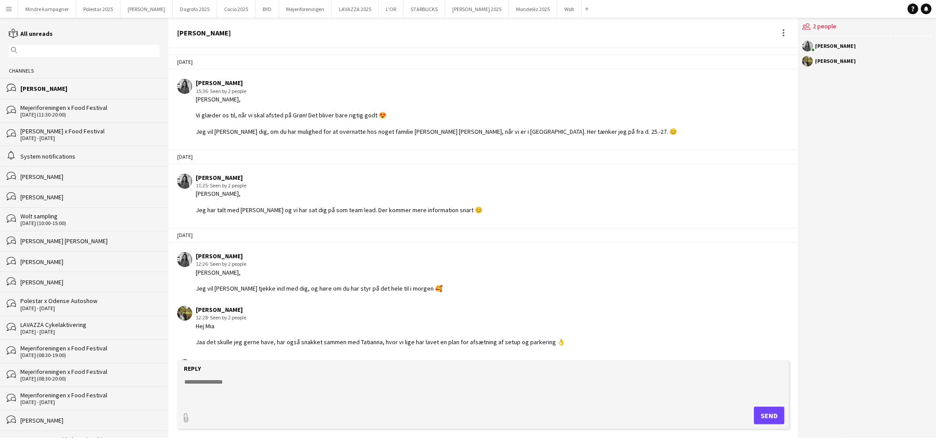
scroll to position [0, 0]
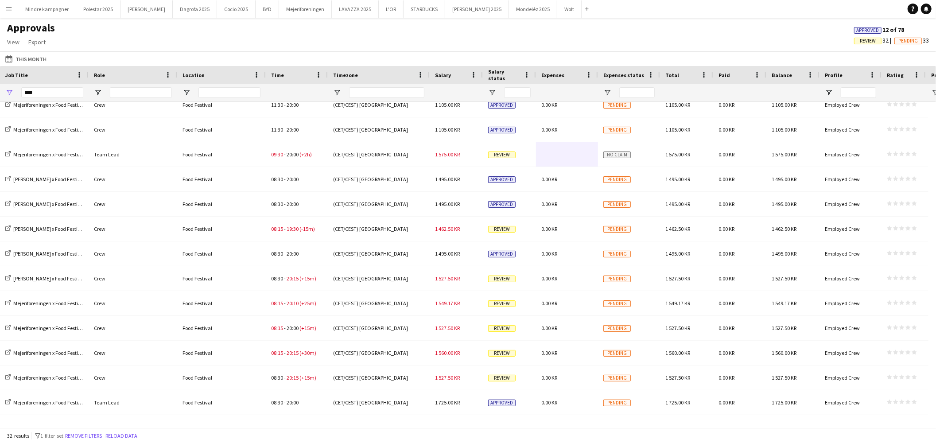
scroll to position [229, 0]
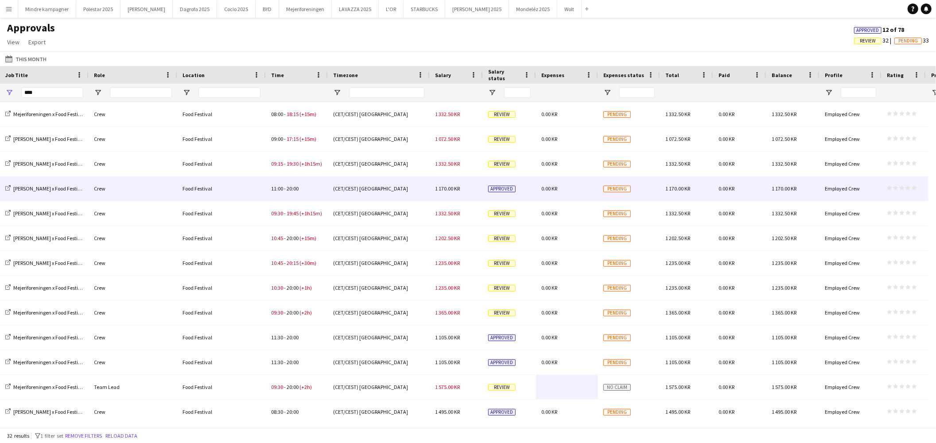
click at [286, 192] on span "11:00 - 20:00" at bounding box center [284, 188] width 27 height 7
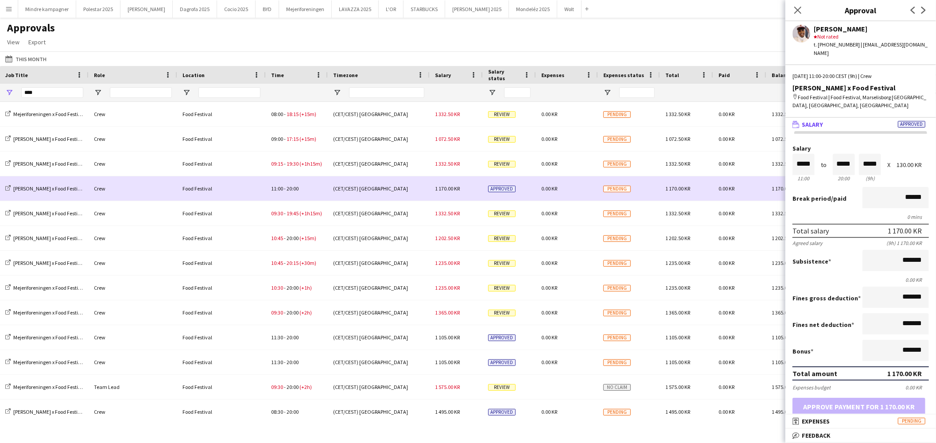
scroll to position [49, 0]
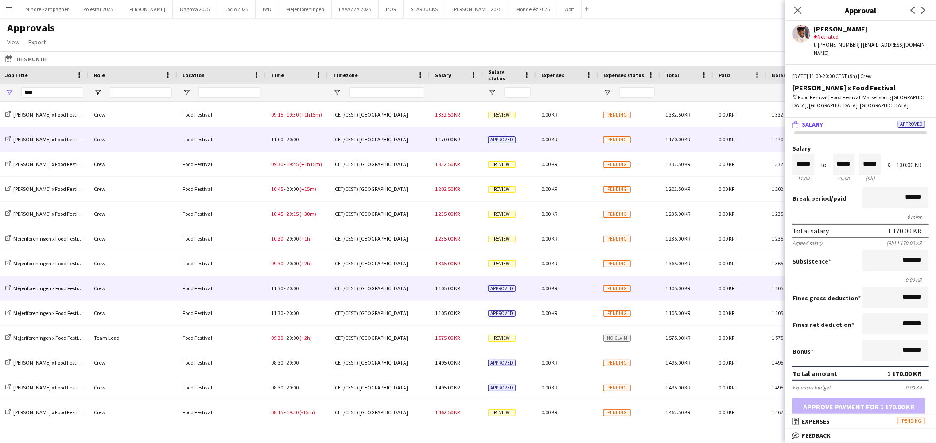
click at [310, 291] on div "11:30 - 20:00" at bounding box center [297, 288] width 62 height 24
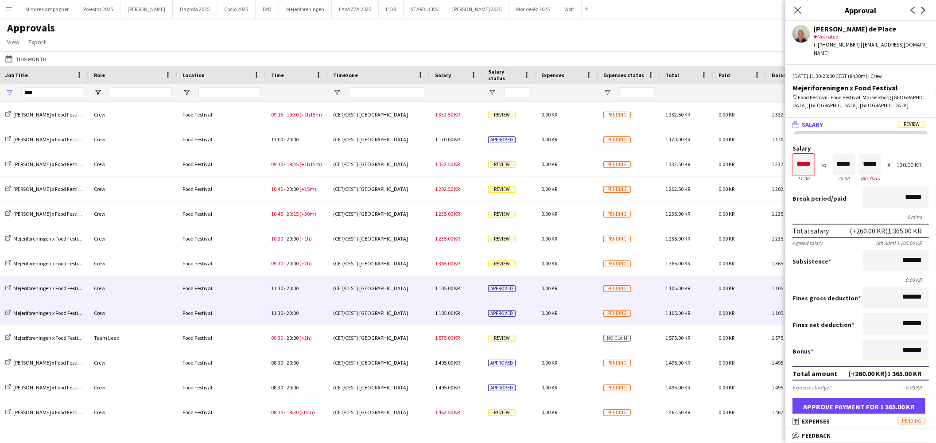
click at [308, 310] on div "11:30 - 20:00" at bounding box center [297, 313] width 62 height 24
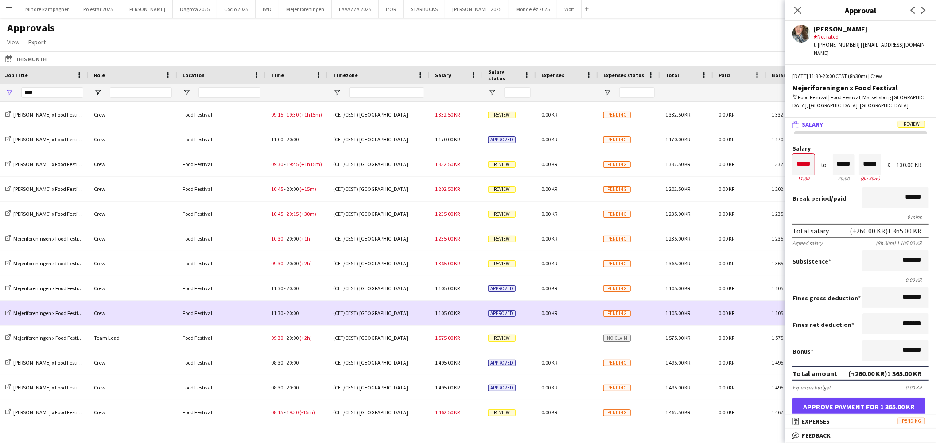
scroll to position [98, 0]
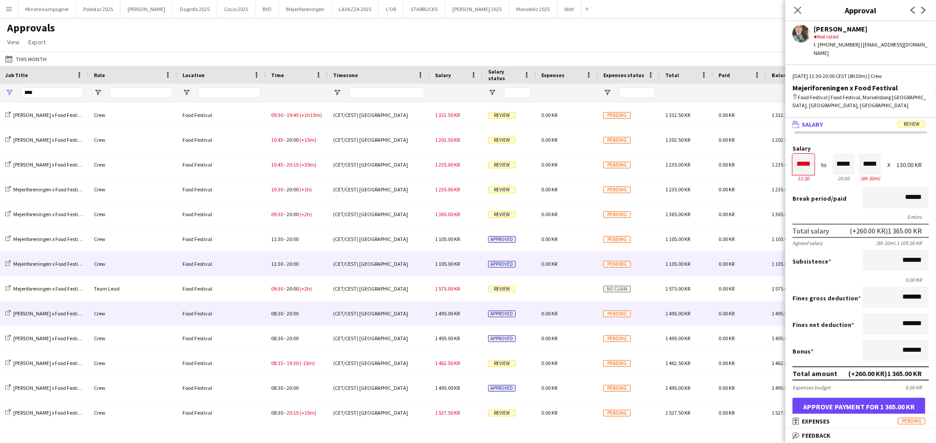
click at [306, 317] on div "08:30 - 20:00" at bounding box center [297, 313] width 62 height 24
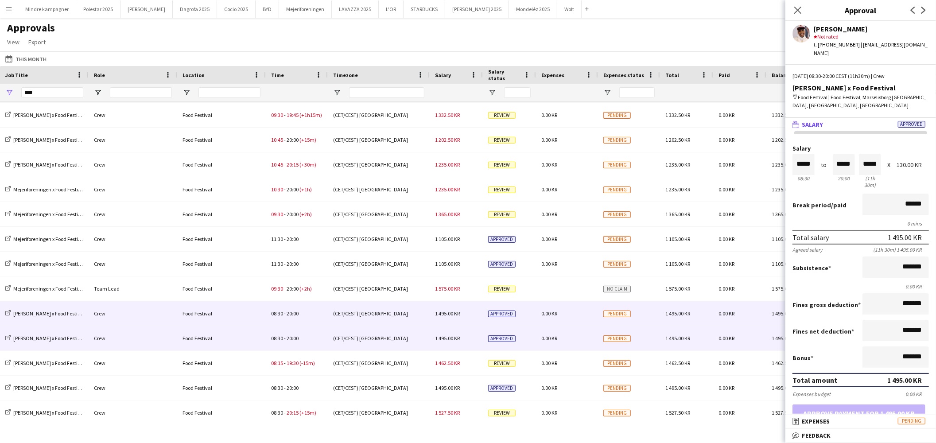
click at [302, 342] on div "08:30 - 20:00" at bounding box center [297, 338] width 62 height 24
